Goal: Transaction & Acquisition: Purchase product/service

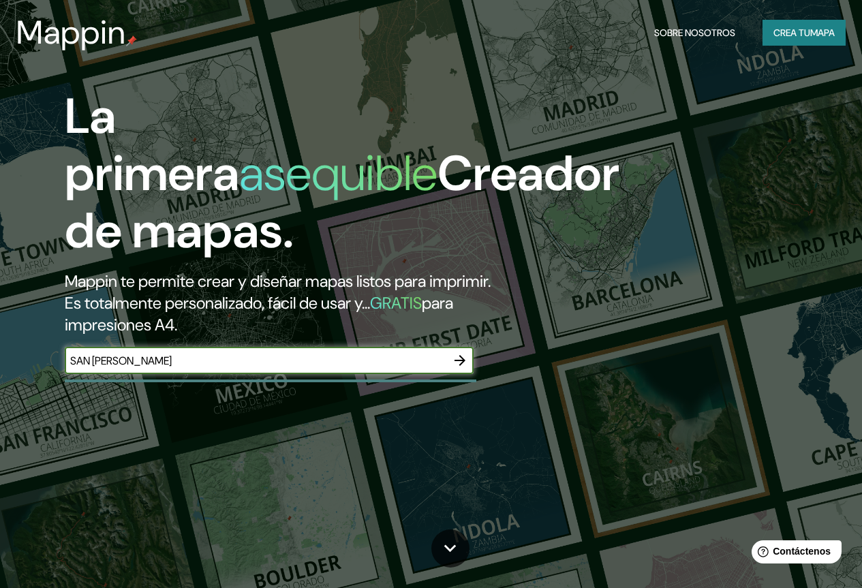
type input "SAN [PERSON_NAME]"
click at [464, 369] on icon "button" at bounding box center [460, 360] width 16 height 16
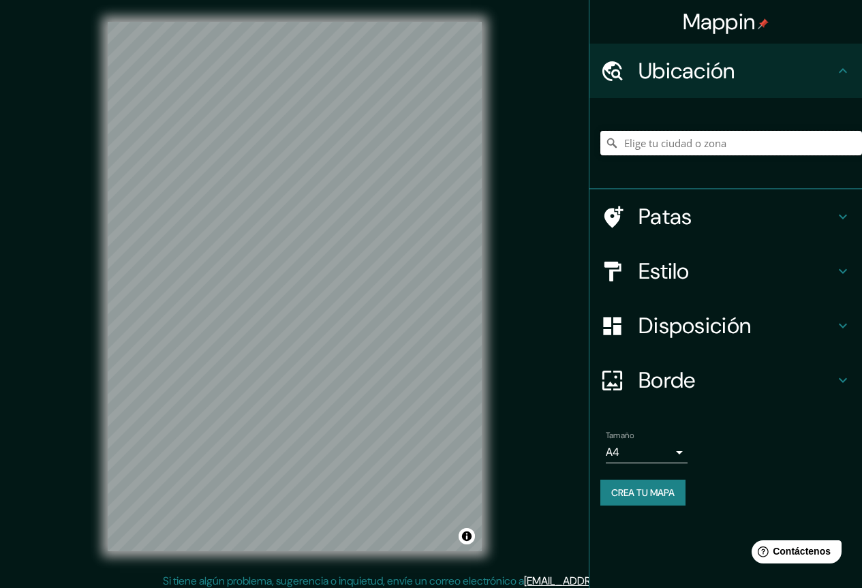
click at [704, 146] on input "Elige tu ciudad o zona" at bounding box center [731, 143] width 262 height 25
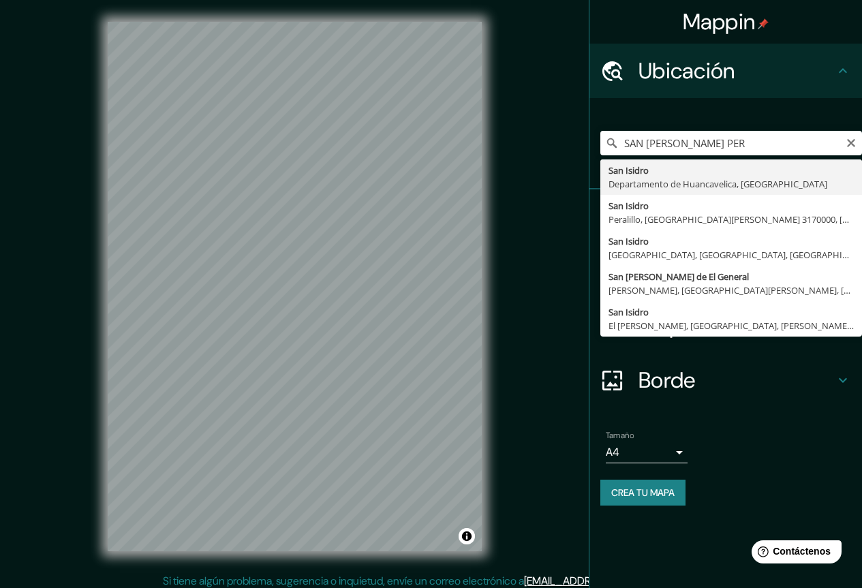
type input "[GEOGRAPHIC_DATA][PERSON_NAME], [GEOGRAPHIC_DATA], [GEOGRAPHIC_DATA]"
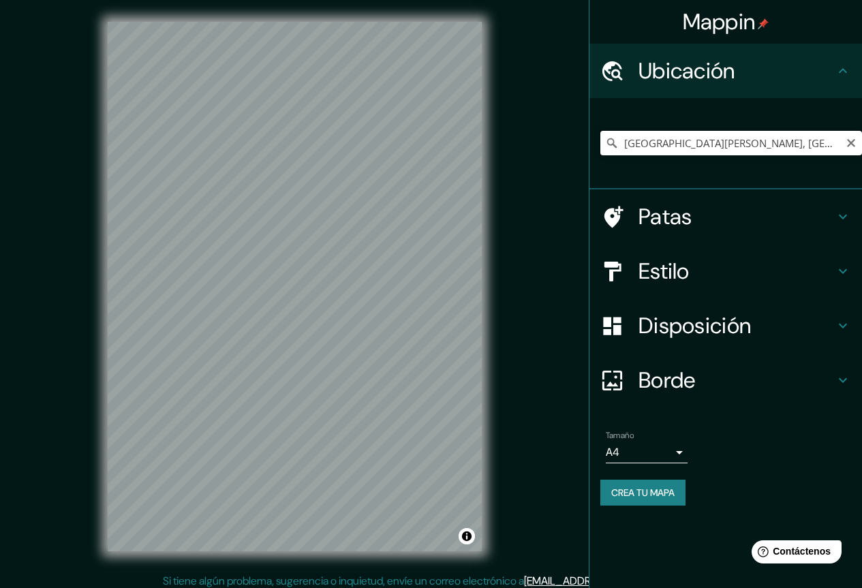
click at [724, 145] on input "[GEOGRAPHIC_DATA][PERSON_NAME], [GEOGRAPHIC_DATA], [GEOGRAPHIC_DATA]" at bounding box center [731, 143] width 262 height 25
click at [852, 143] on icon "Claro" at bounding box center [851, 143] width 11 height 11
click at [764, 153] on input "Elige tu ciudad o zona" at bounding box center [731, 143] width 262 height 25
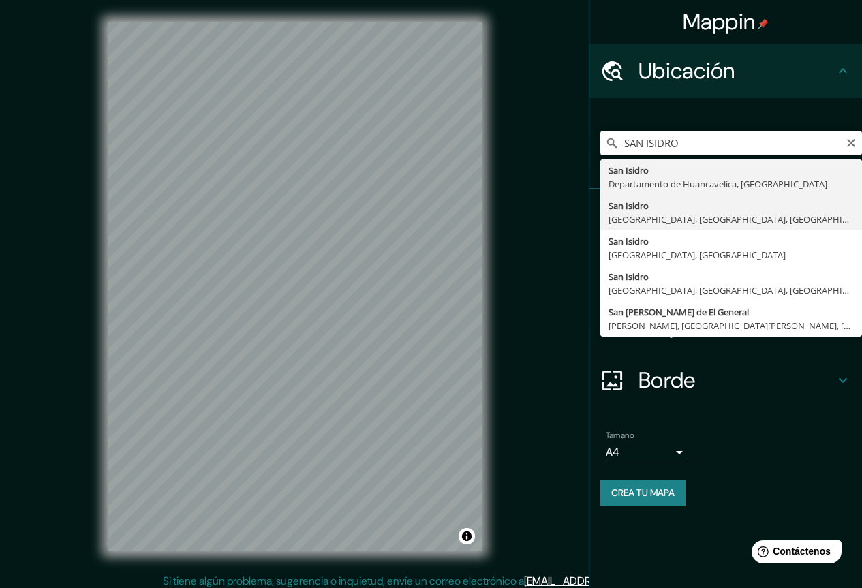
type input "[GEOGRAPHIC_DATA][PERSON_NAME], [GEOGRAPHIC_DATA], [GEOGRAPHIC_DATA], [GEOGRAPH…"
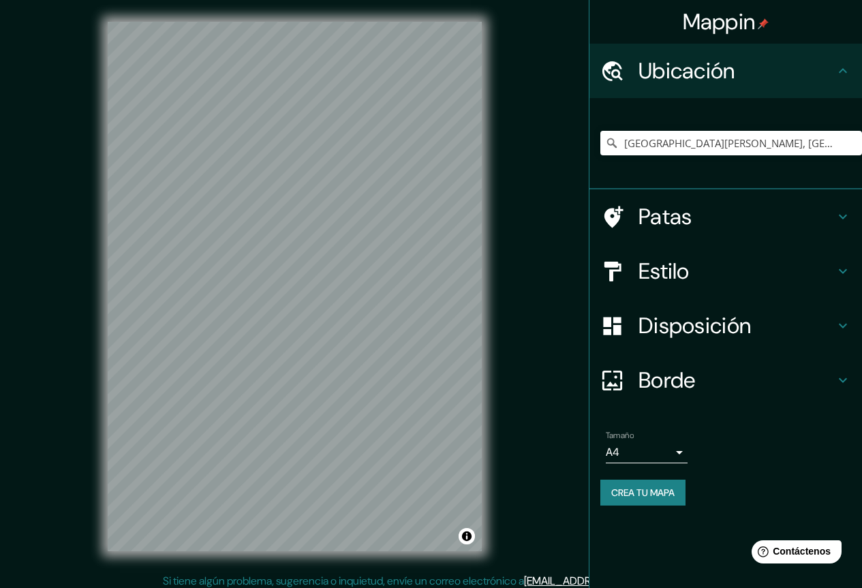
click at [691, 378] on font "Borde" at bounding box center [666, 380] width 57 height 29
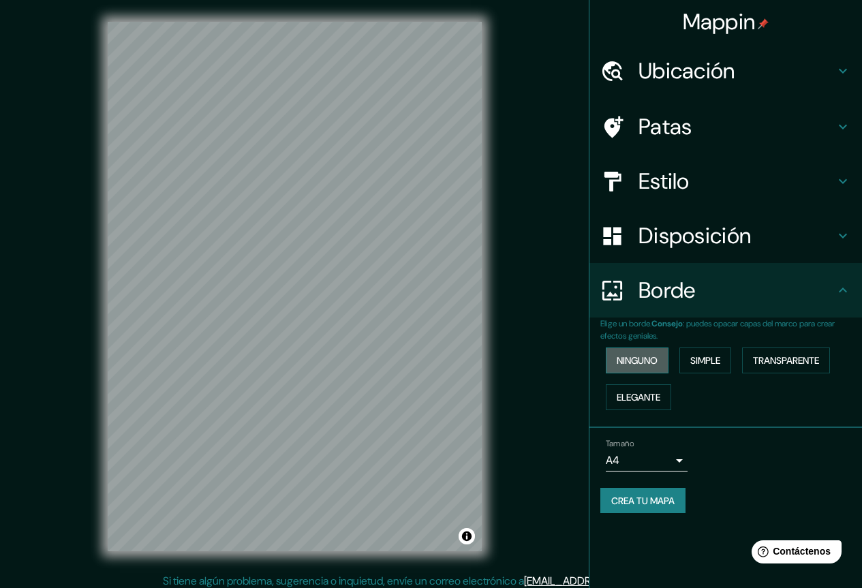
click at [646, 356] on font "Ninguno" at bounding box center [637, 360] width 41 height 12
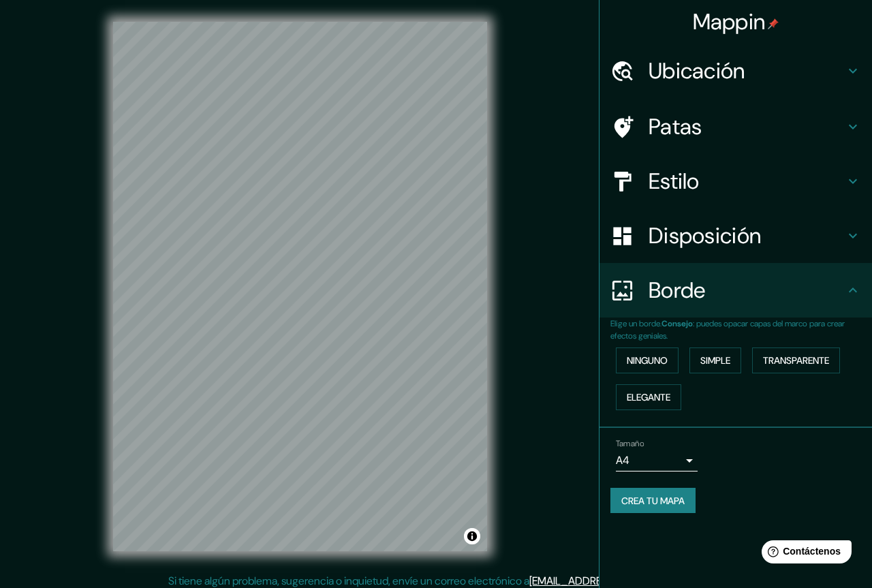
click at [652, 462] on body "Mappin Ubicación [GEOGRAPHIC_DATA][PERSON_NAME], [GEOGRAPHIC_DATA], [GEOGRAPHIC…" at bounding box center [436, 294] width 872 height 588
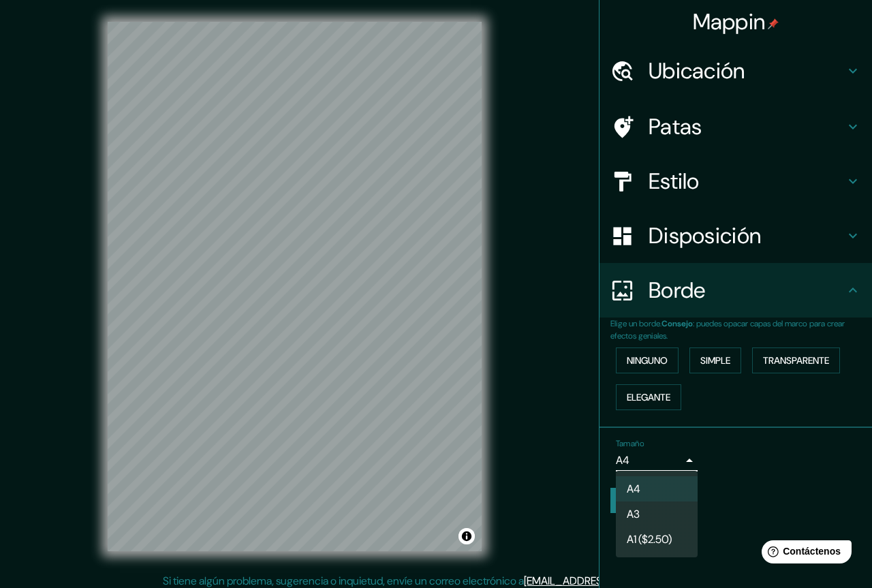
click at [651, 461] on div at bounding box center [436, 294] width 872 height 588
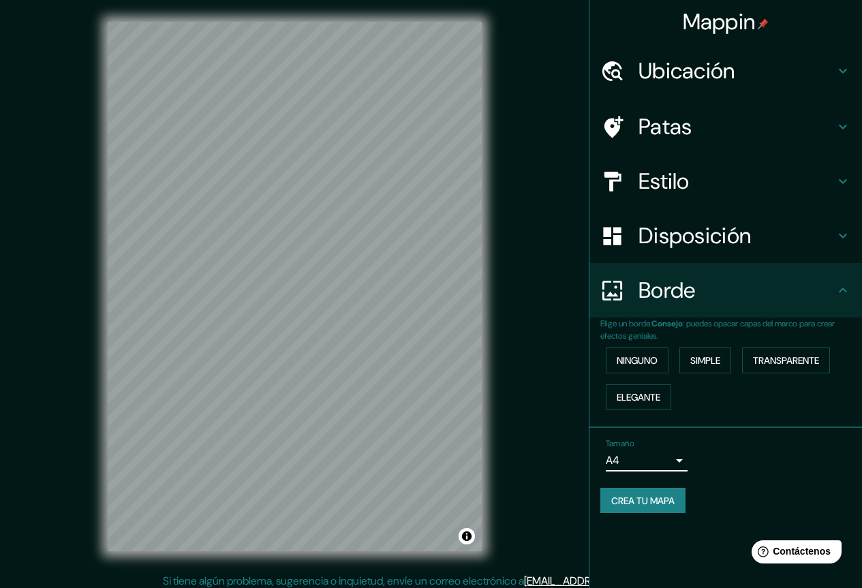
click at [720, 234] on font "Disposición" at bounding box center [694, 235] width 112 height 29
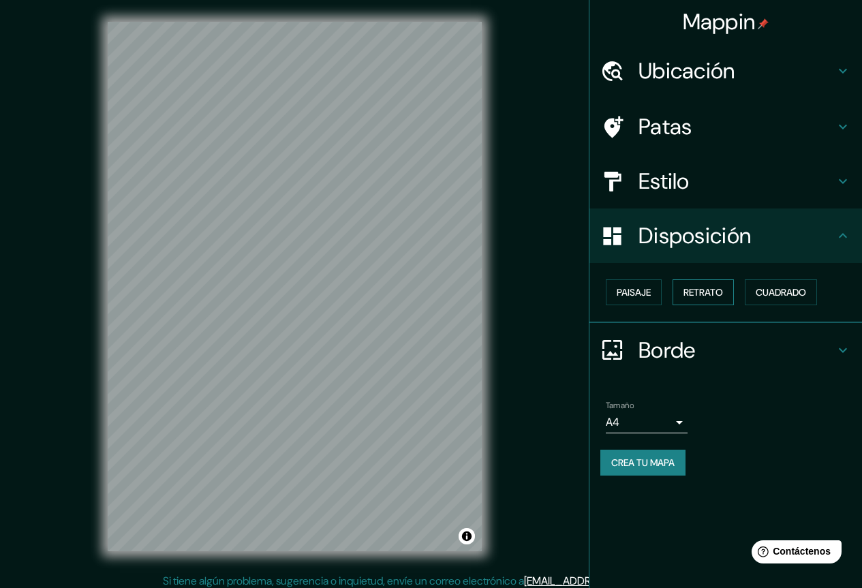
click at [712, 290] on font "Retrato" at bounding box center [703, 292] width 40 height 12
click at [632, 290] on font "Paisaje" at bounding box center [634, 292] width 34 height 12
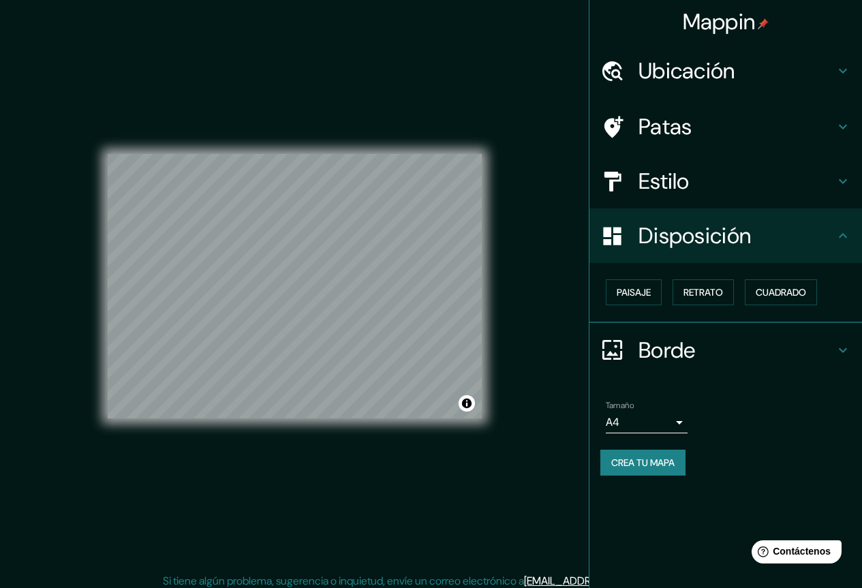
click at [710, 183] on h4 "Estilo" at bounding box center [736, 181] width 196 height 27
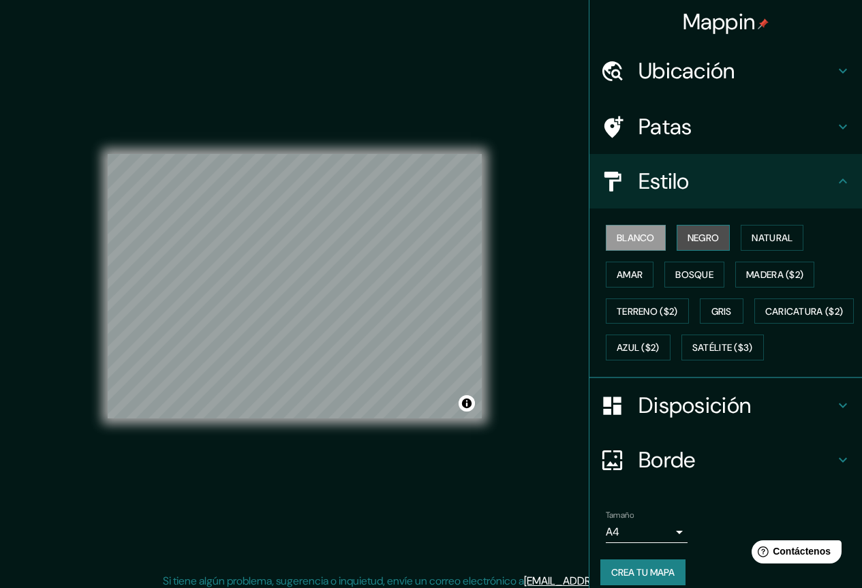
click at [694, 243] on font "Negro" at bounding box center [704, 238] width 32 height 12
click at [791, 234] on button "Natural" at bounding box center [772, 238] width 63 height 26
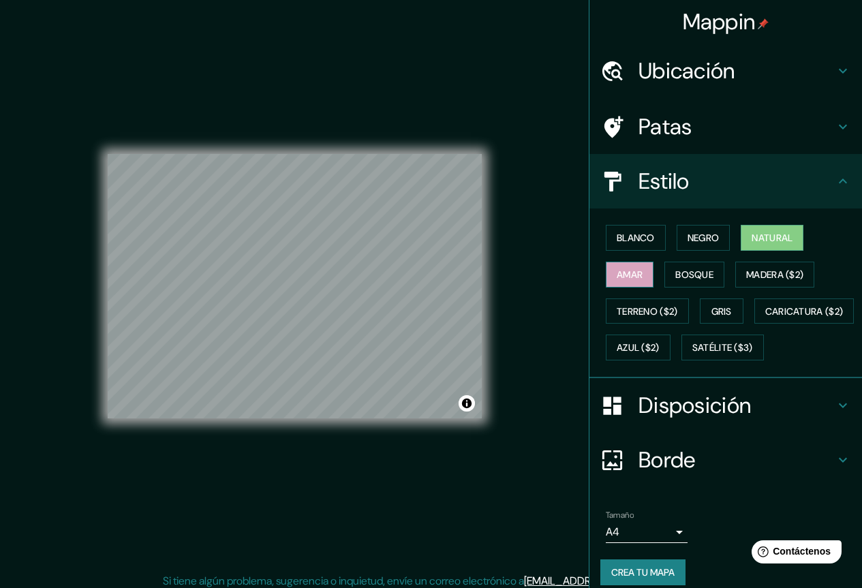
click at [619, 280] on font "Amar" at bounding box center [630, 274] width 26 height 12
click at [675, 271] on font "Bosque" at bounding box center [694, 274] width 38 height 12
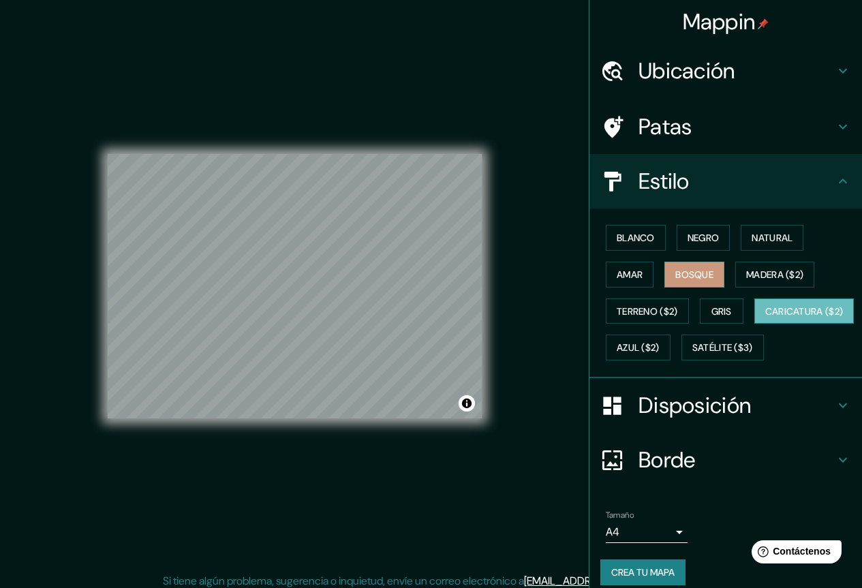
click at [765, 318] on font "Caricatura ($2)" at bounding box center [804, 311] width 78 height 12
